Goal: Use online tool/utility

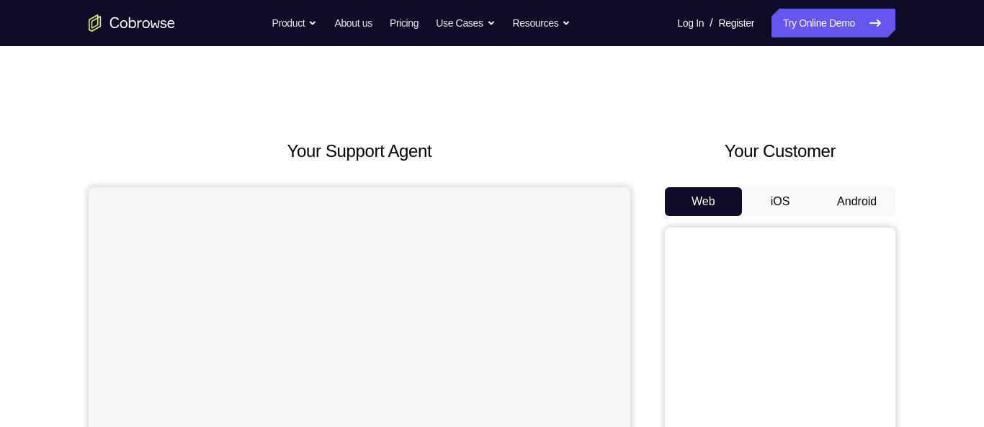
click at [849, 203] on button "Android" at bounding box center [857, 201] width 77 height 29
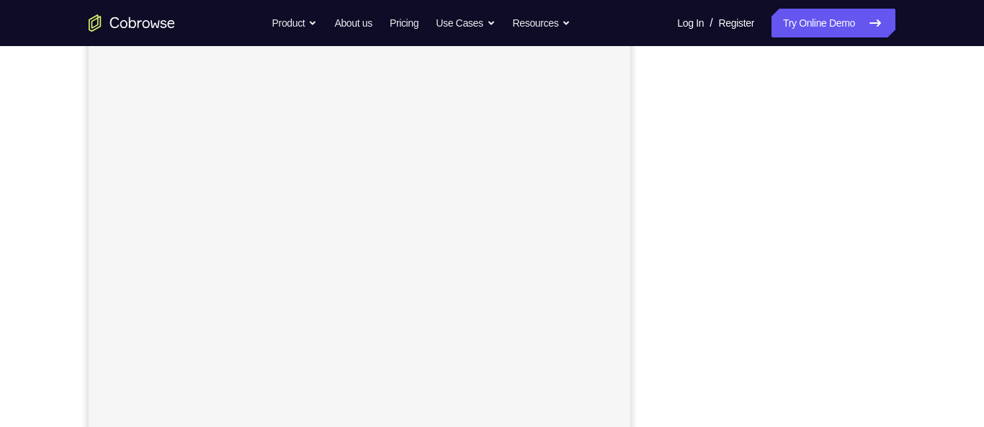
scroll to position [190, 0]
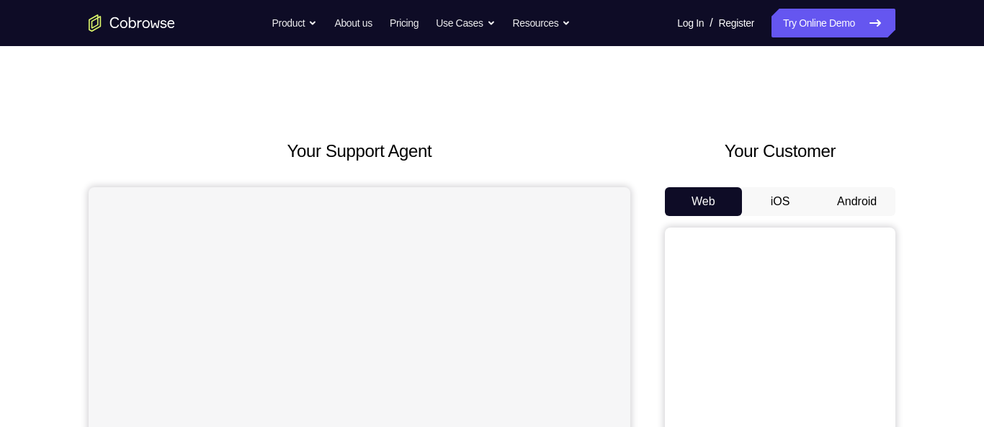
scroll to position [12, 0]
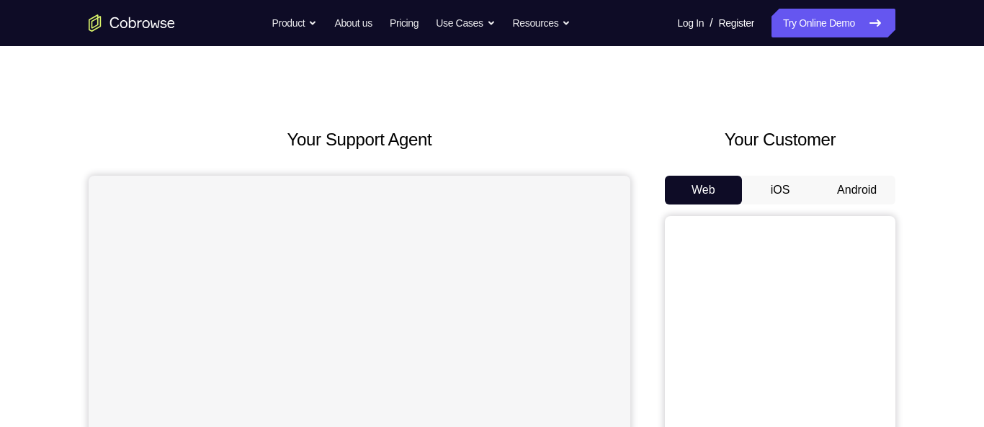
click at [855, 183] on button "Android" at bounding box center [857, 190] width 77 height 29
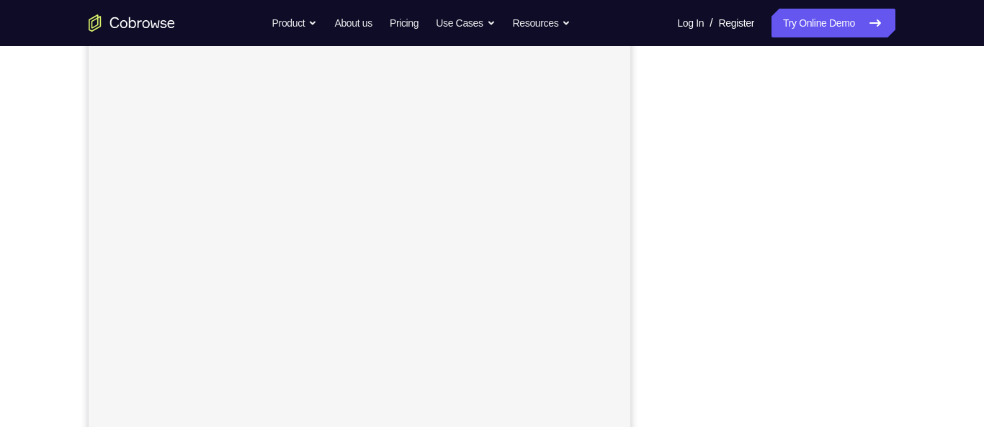
scroll to position [224, 0]
click at [910, 194] on div "Your Support Agent Your Customer Web iOS Android Next Steps We’d be happy to gi…" at bounding box center [492, 297] width 922 height 951
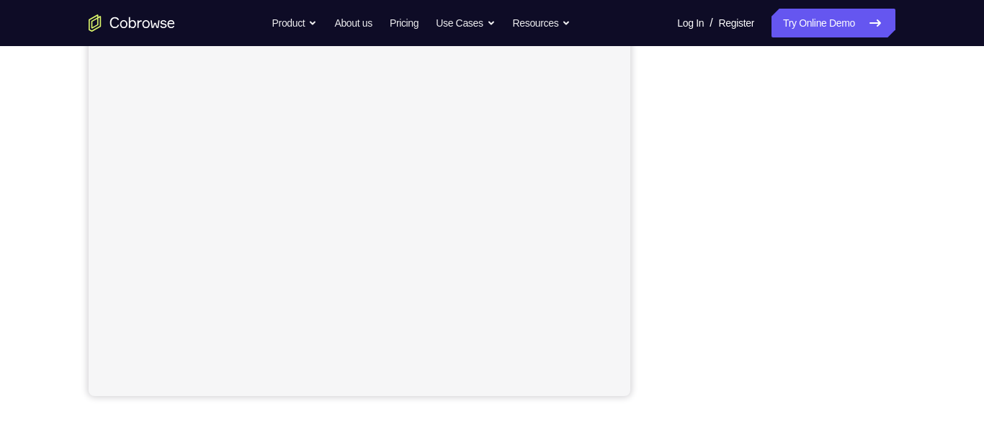
scroll to position [275, 0]
